Goal: Information Seeking & Learning: Learn about a topic

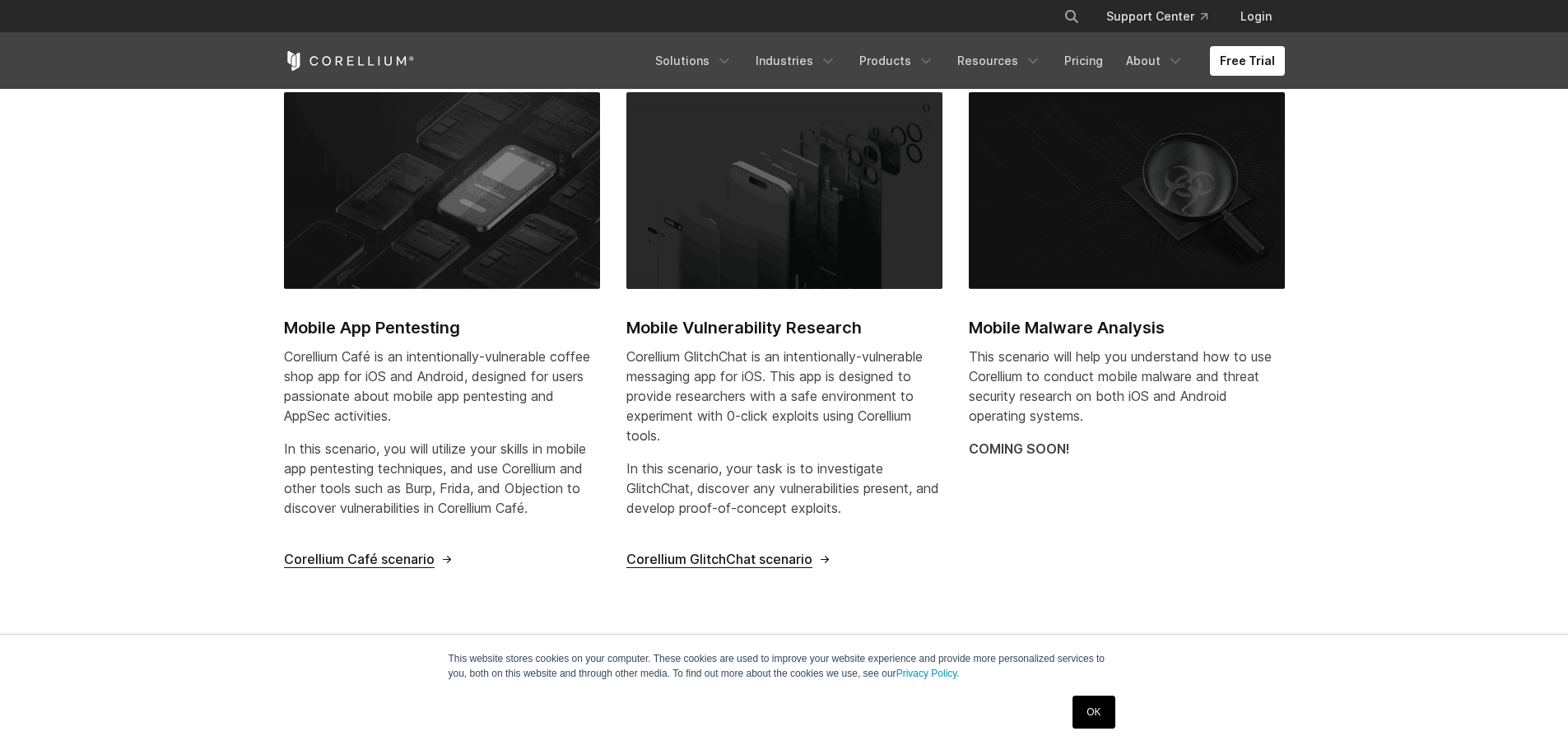
scroll to position [576, 0]
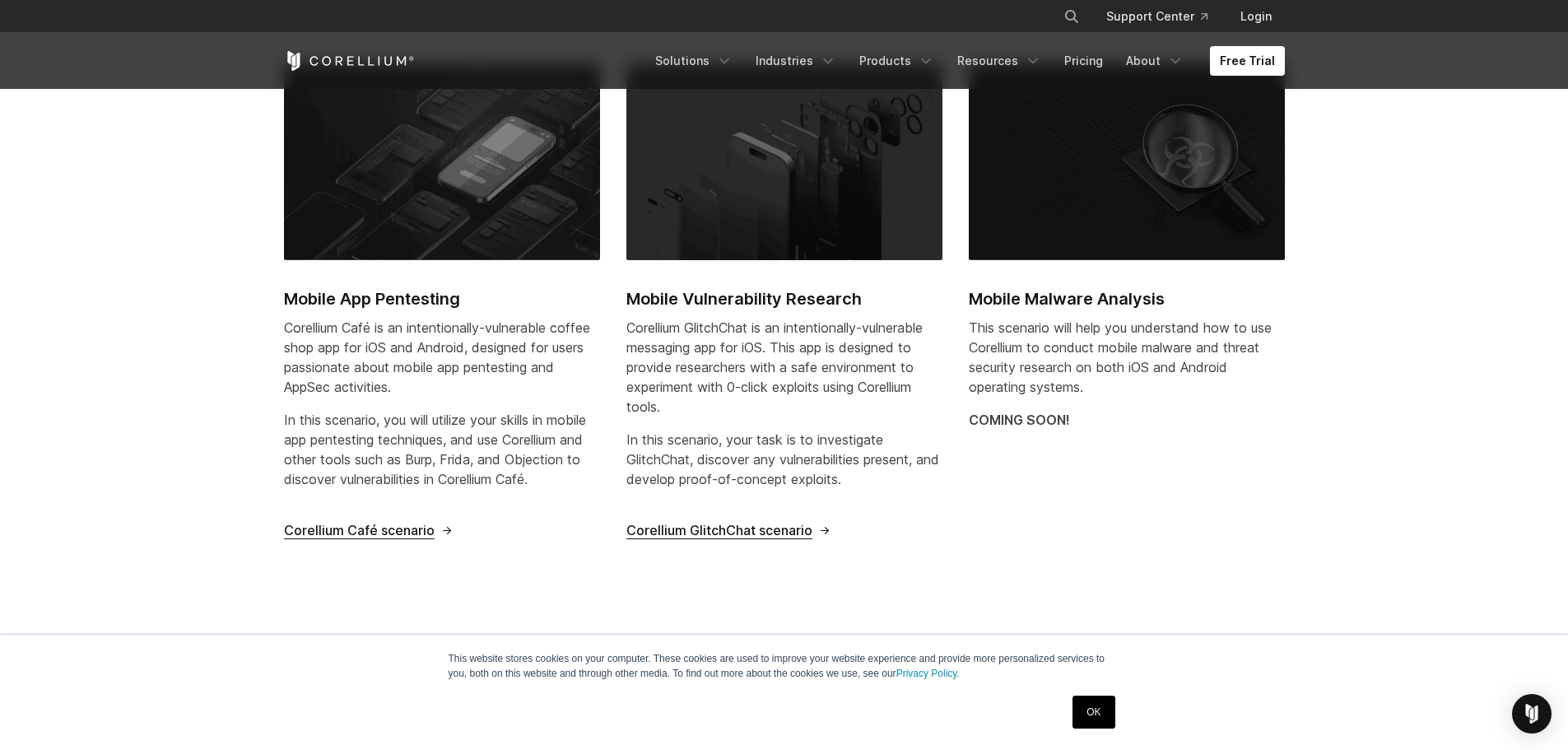
click at [353, 527] on span "Corellium Café scenario" at bounding box center [360, 531] width 151 height 17
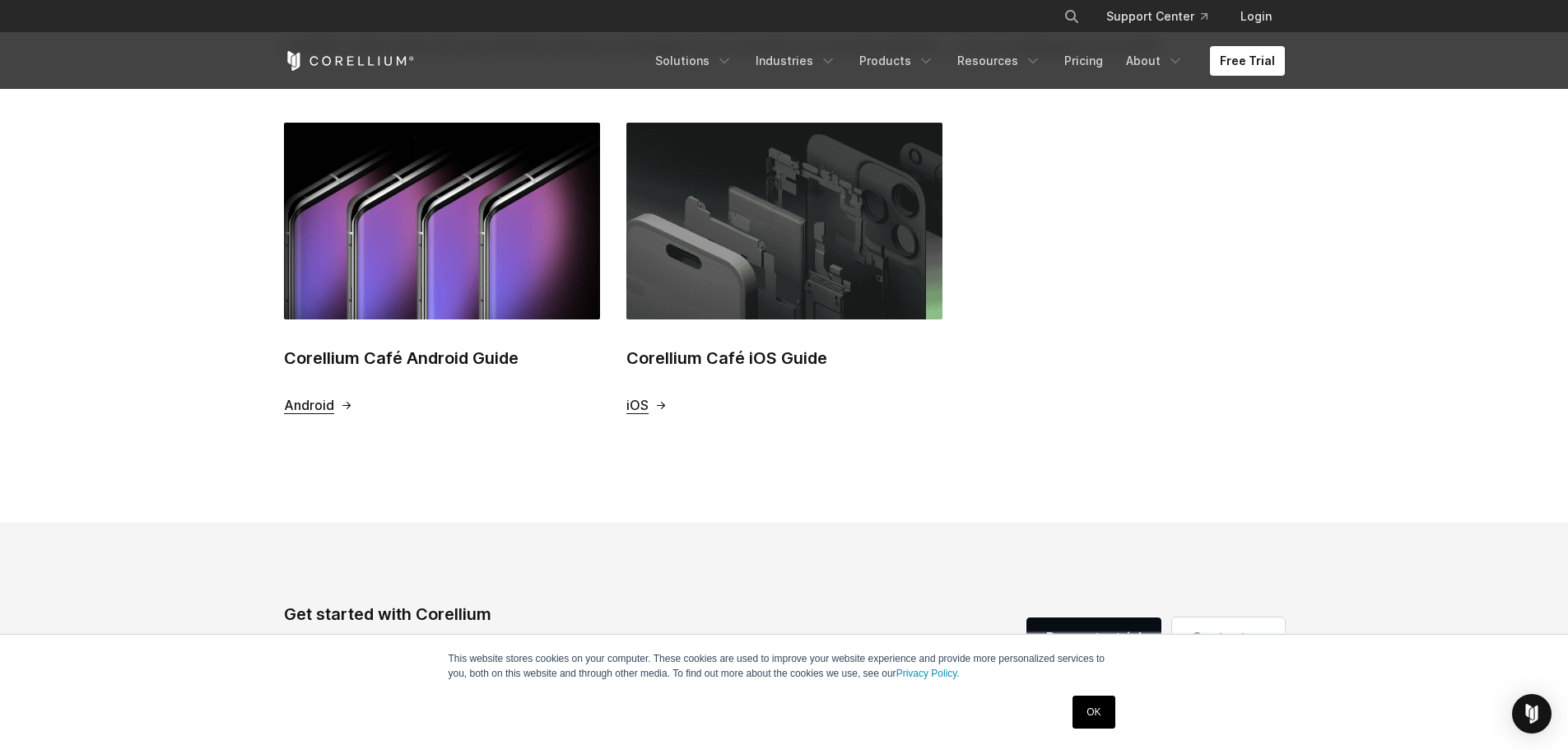
scroll to position [659, 0]
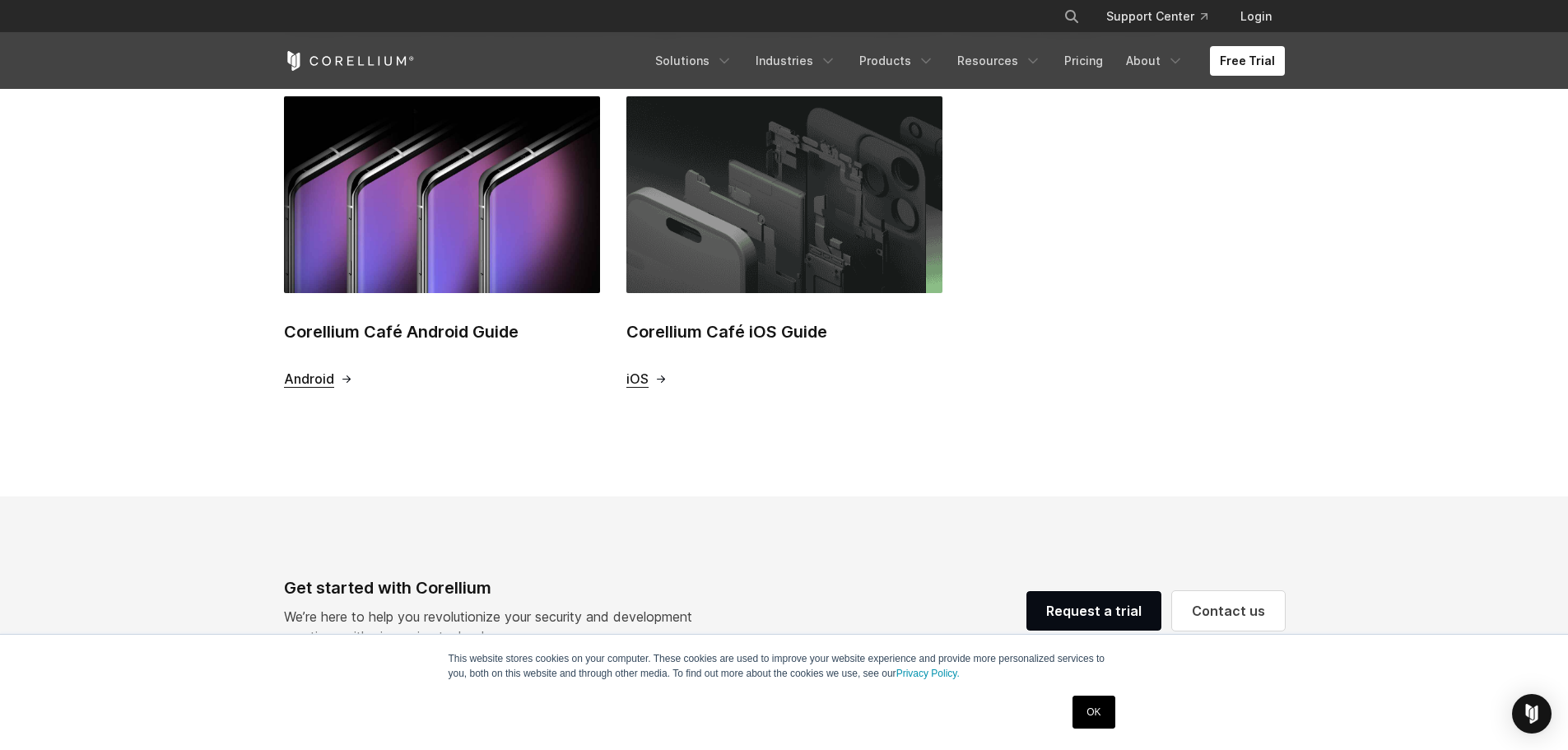
click at [642, 381] on span "iOS" at bounding box center [637, 379] width 22 height 17
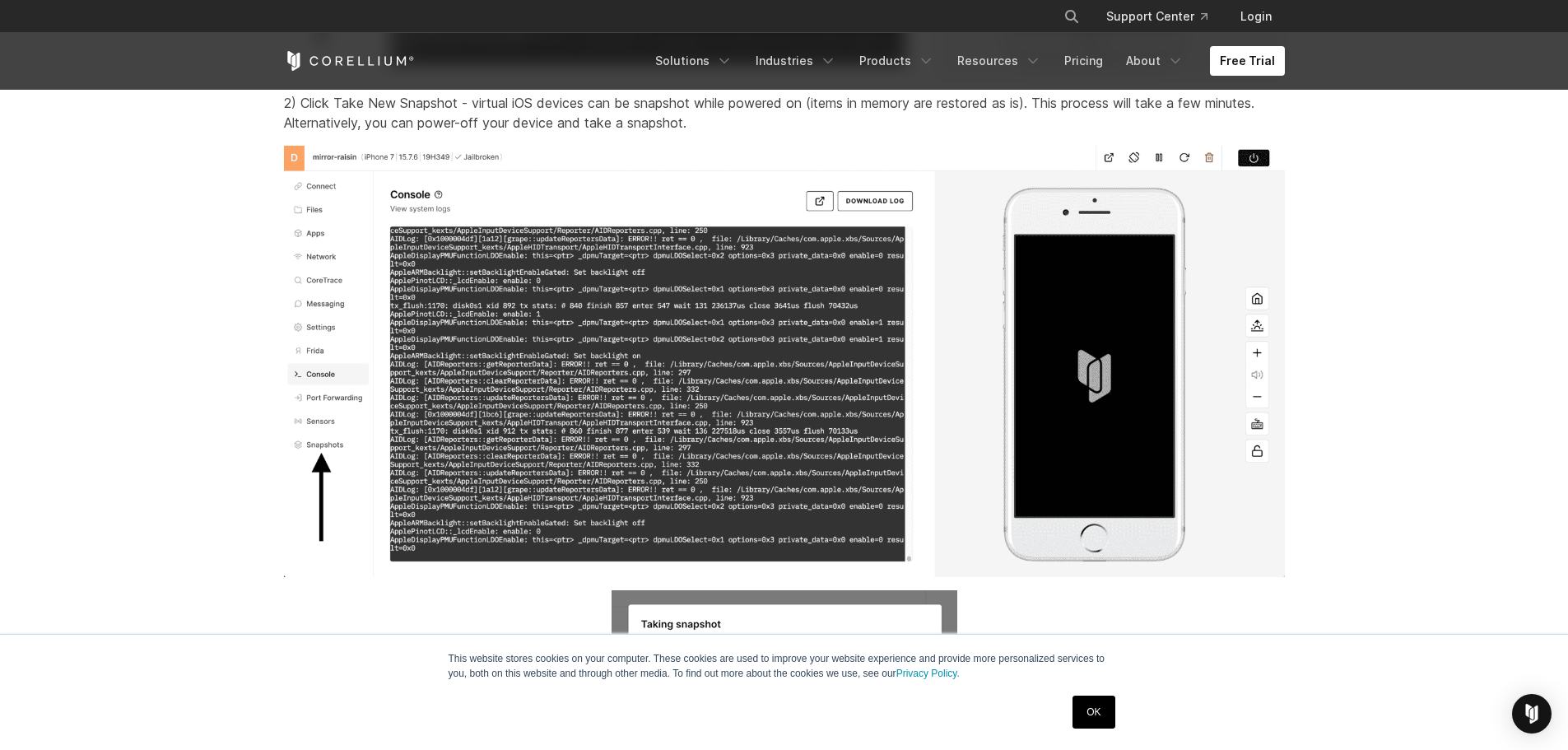
scroll to position [6256, 0]
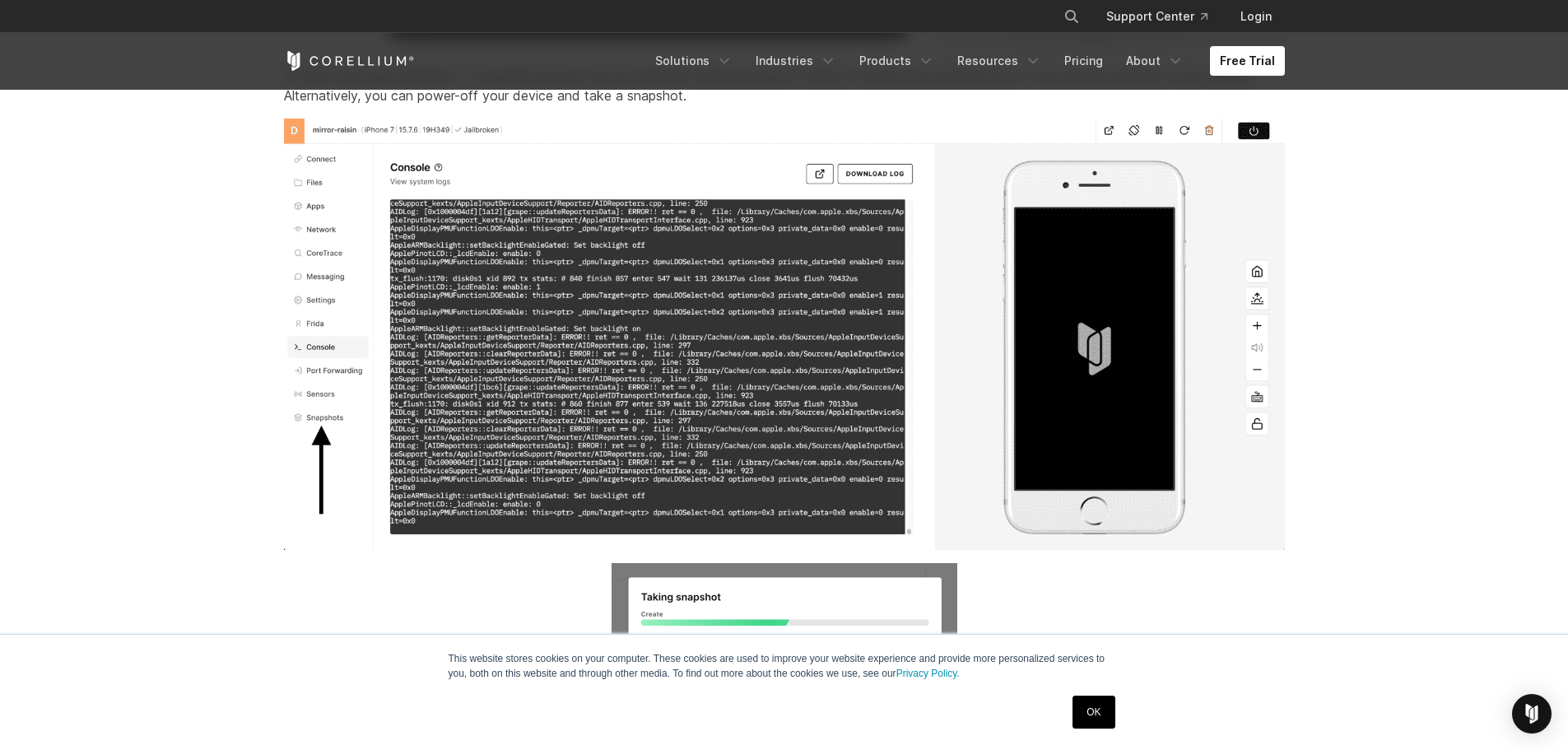
click at [1107, 711] on link "OK" at bounding box center [1093, 712] width 42 height 33
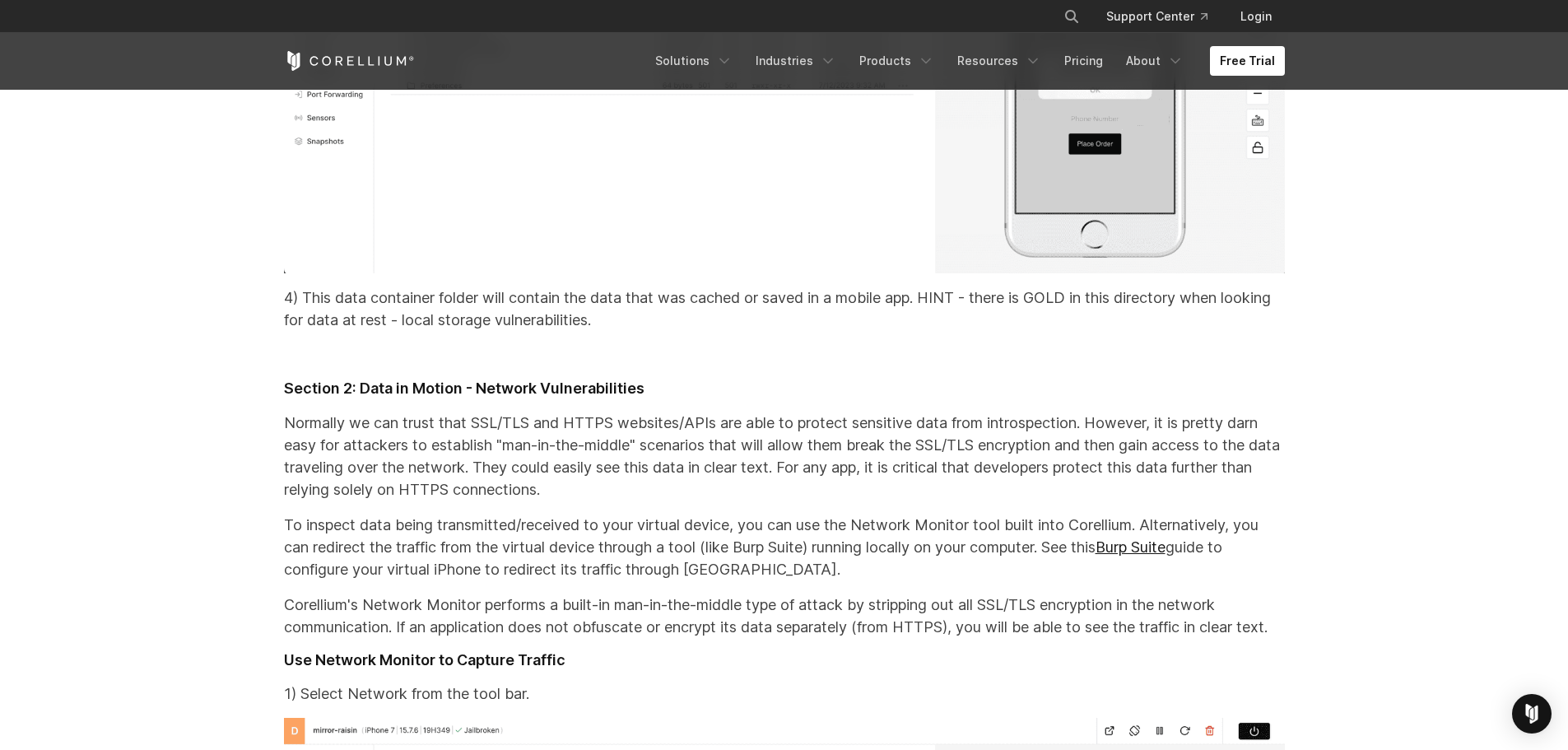
scroll to position [23957, 0]
